Goal: Task Accomplishment & Management: Manage account settings

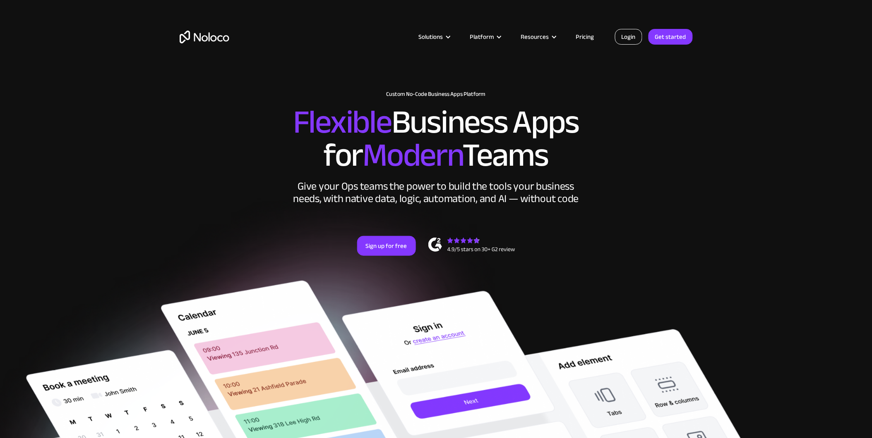
click at [627, 37] on link "Login" at bounding box center [628, 37] width 27 height 16
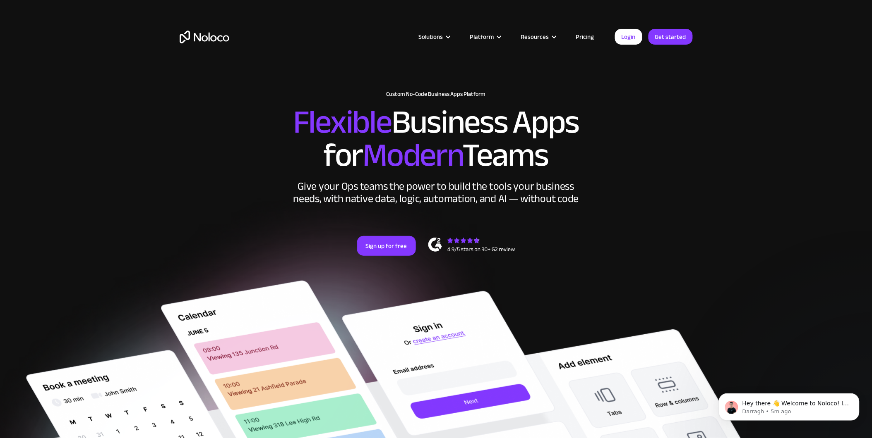
click at [417, 146] on span "Modern" at bounding box center [412, 156] width 100 height 62
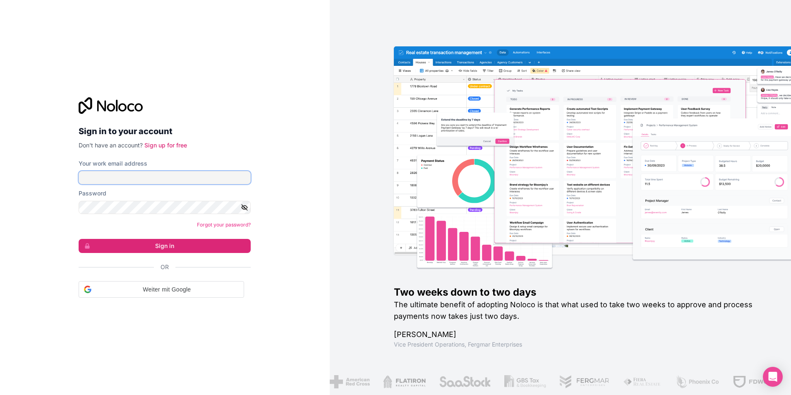
type input "[PERSON_NAME][EMAIL_ADDRESS][DOMAIN_NAME]"
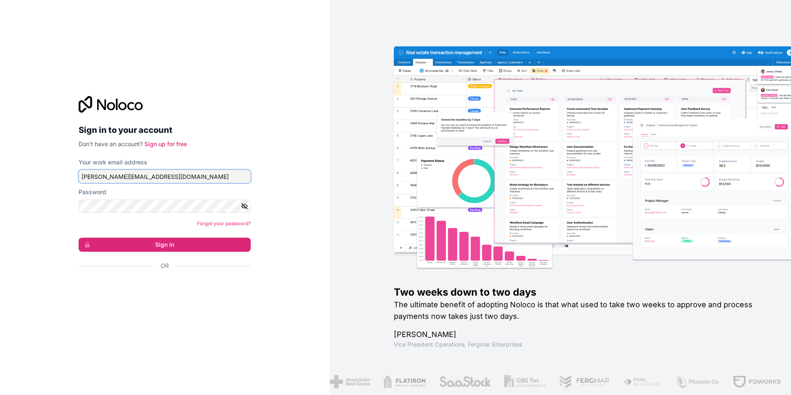
click at [168, 177] on input "[PERSON_NAME][EMAIL_ADDRESS][DOMAIN_NAME]" at bounding box center [165, 176] width 172 height 13
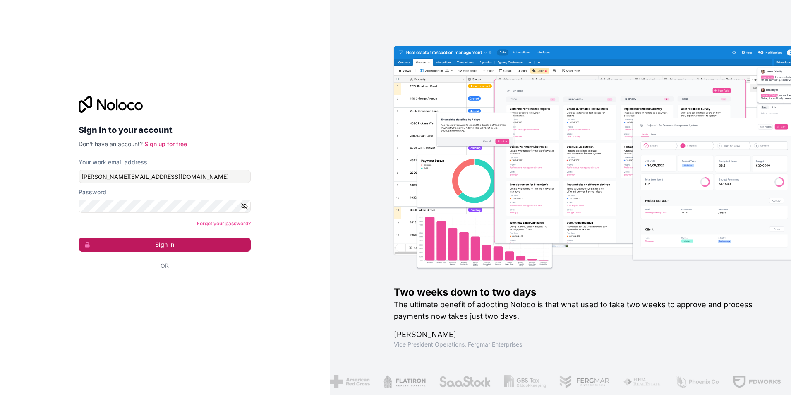
click at [201, 246] on button "Sign in" at bounding box center [165, 244] width 172 height 14
click at [200, 246] on button "Sign in" at bounding box center [165, 244] width 172 height 14
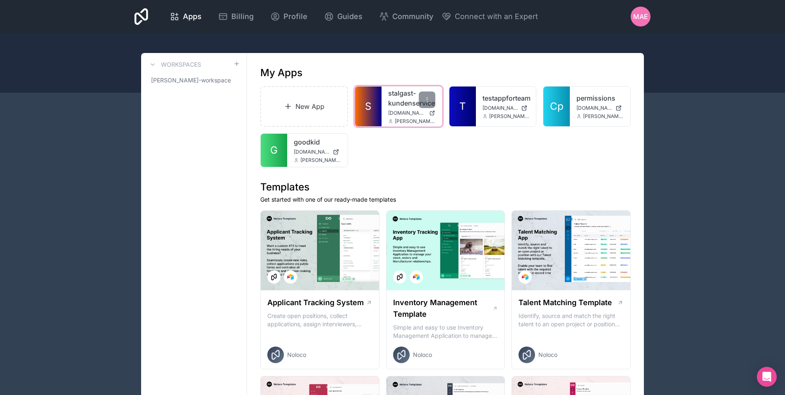
click at [362, 105] on link "S" at bounding box center [368, 106] width 26 height 40
